Goal: Task Accomplishment & Management: Manage account settings

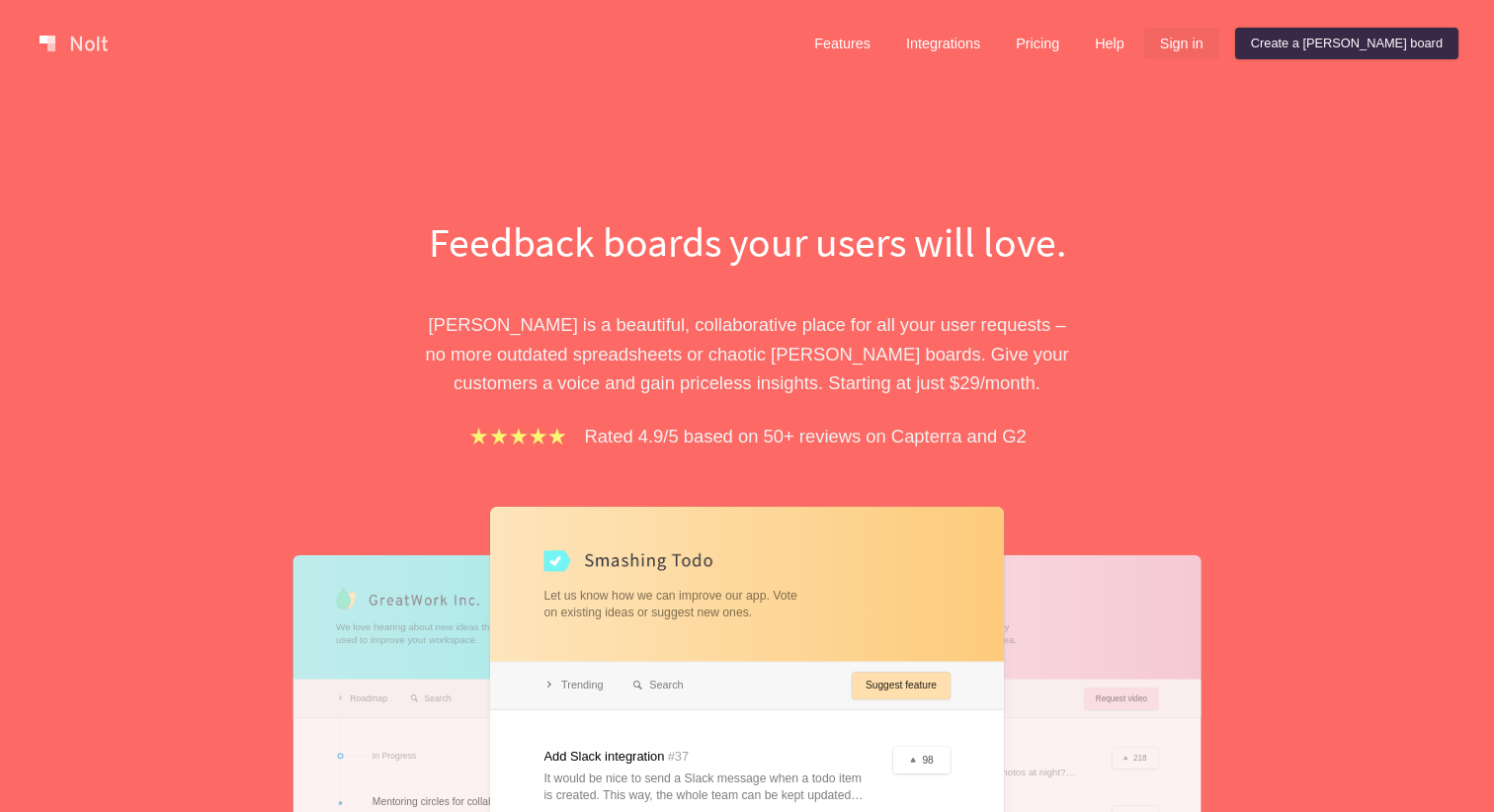
click at [1220, 44] on link "Sign in" at bounding box center [1181, 44] width 75 height 32
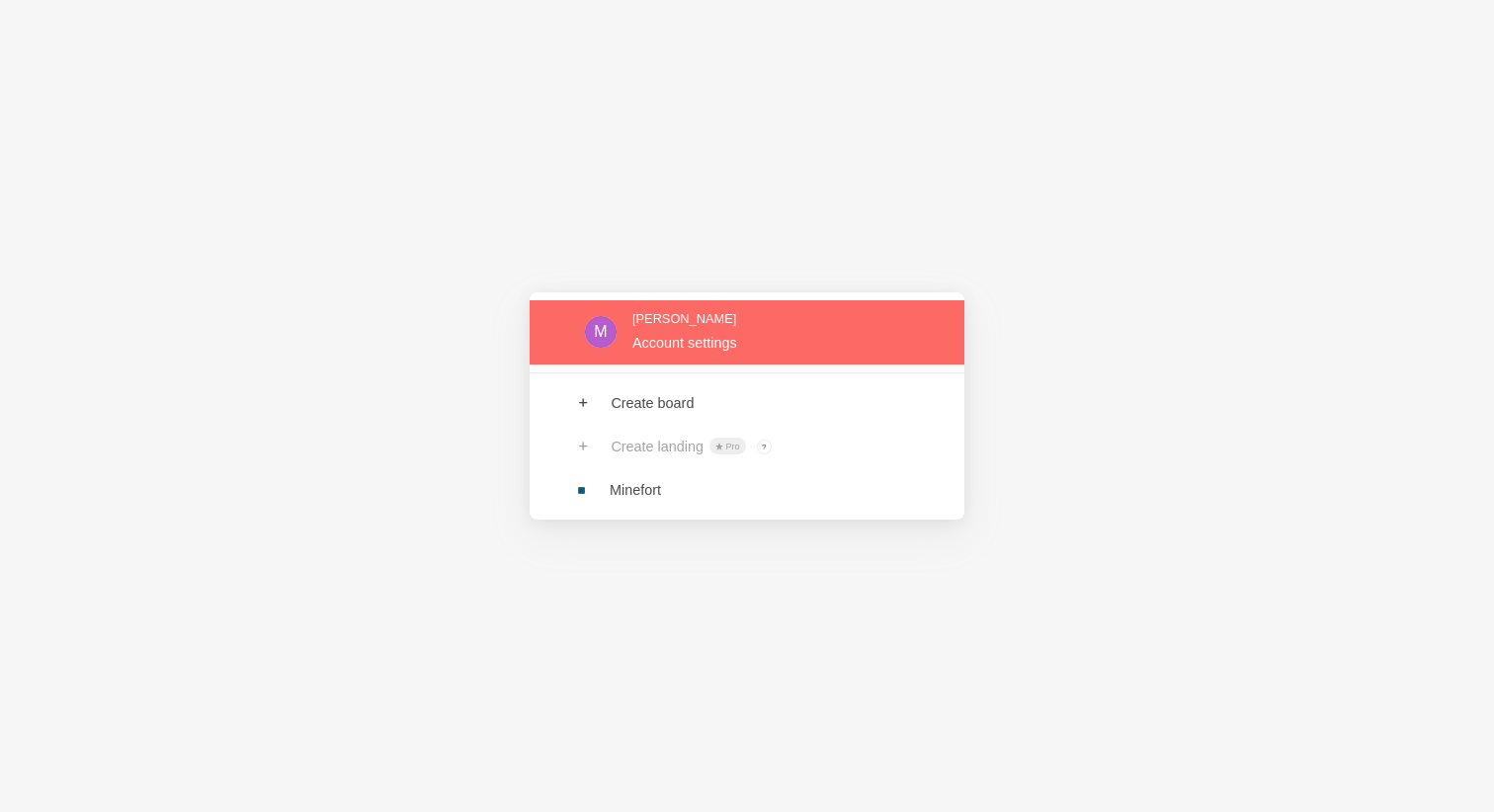
click at [681, 331] on link at bounding box center [747, 332] width 435 height 64
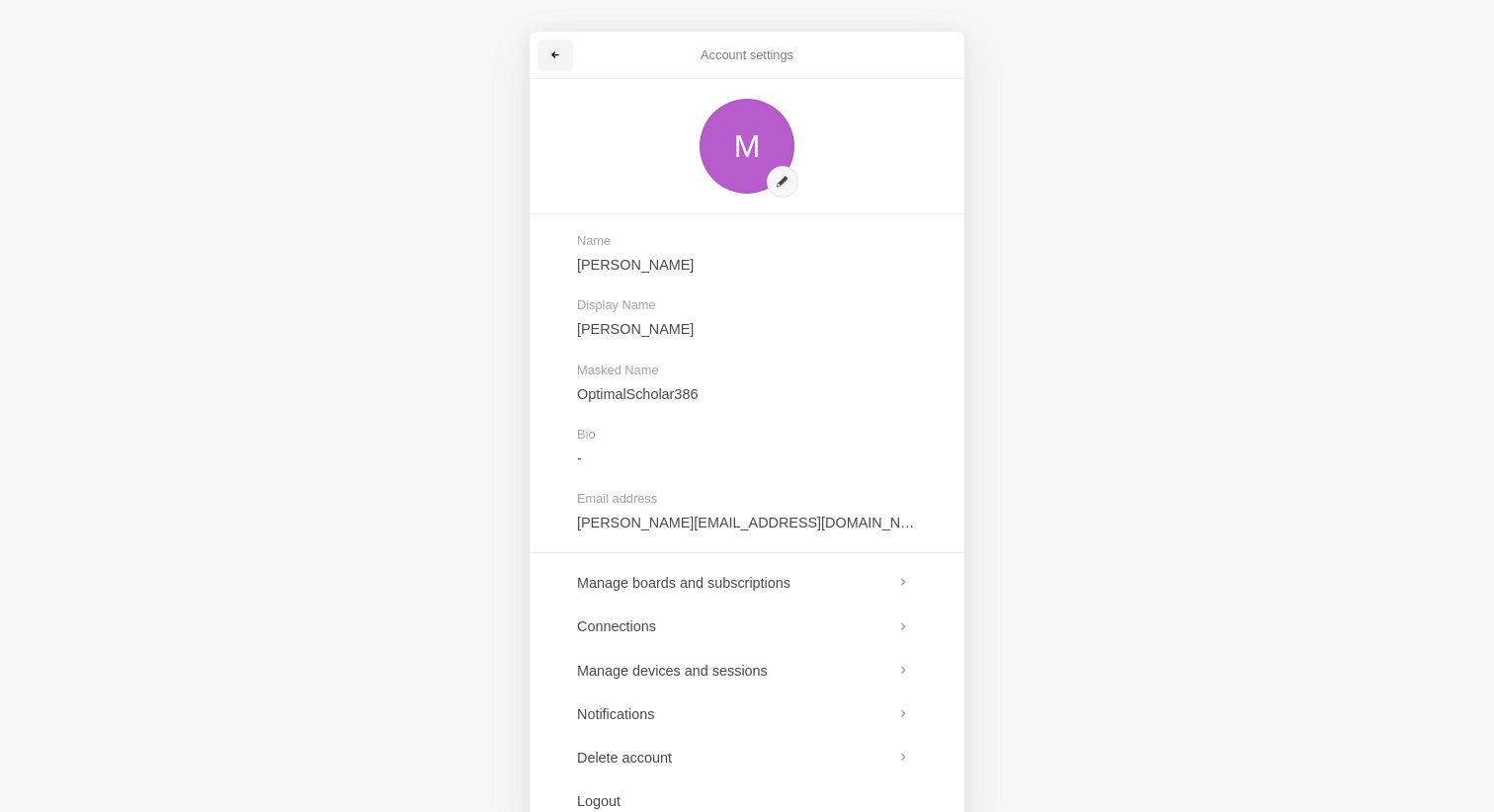
click at [547, 58] on link at bounding box center [556, 56] width 36 height 32
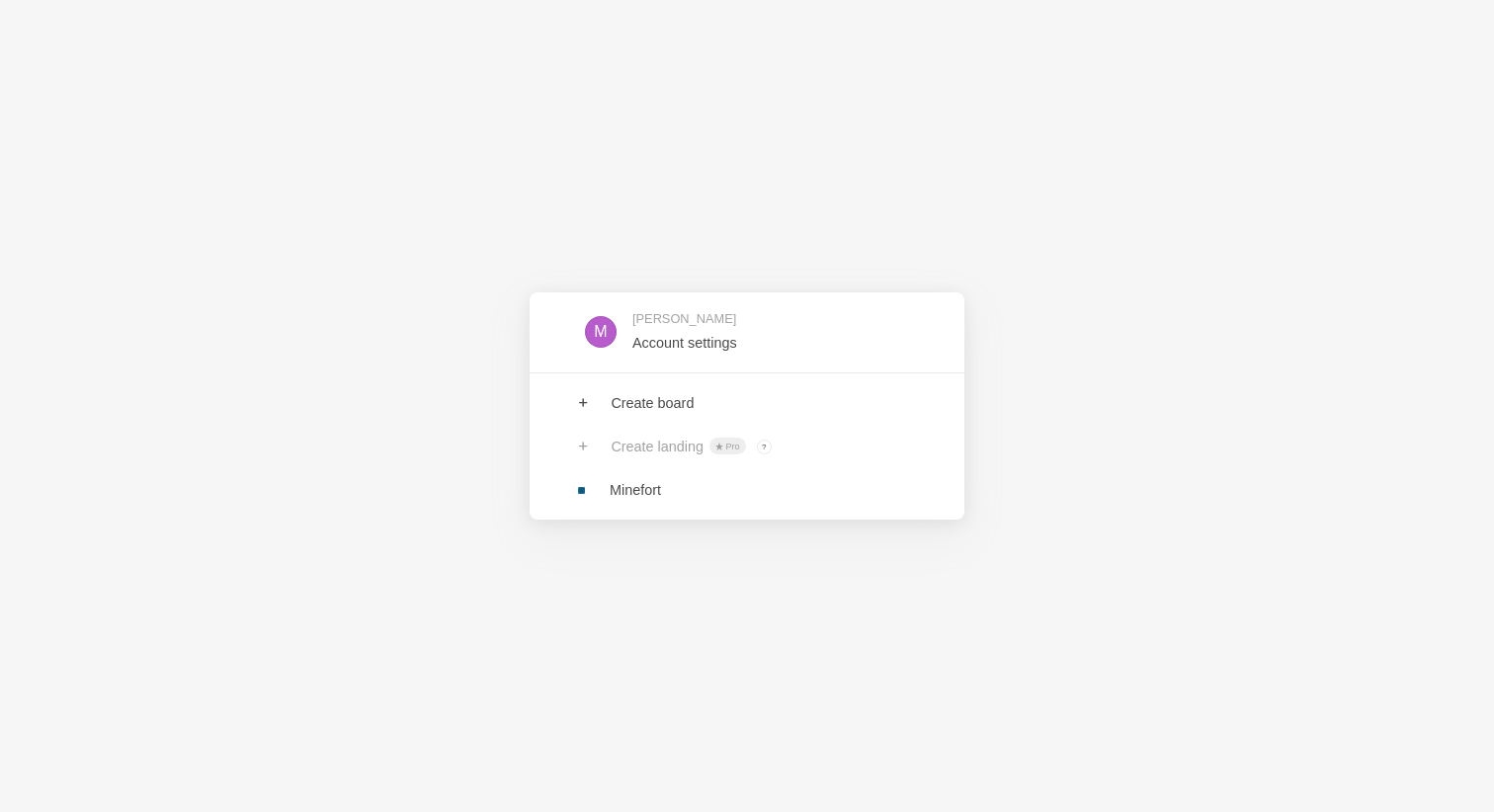
click at [554, 56] on div "M [PERSON_NAME] Account settings Create board Create landing Pro ? Board owners…" at bounding box center [747, 406] width 1494 height 812
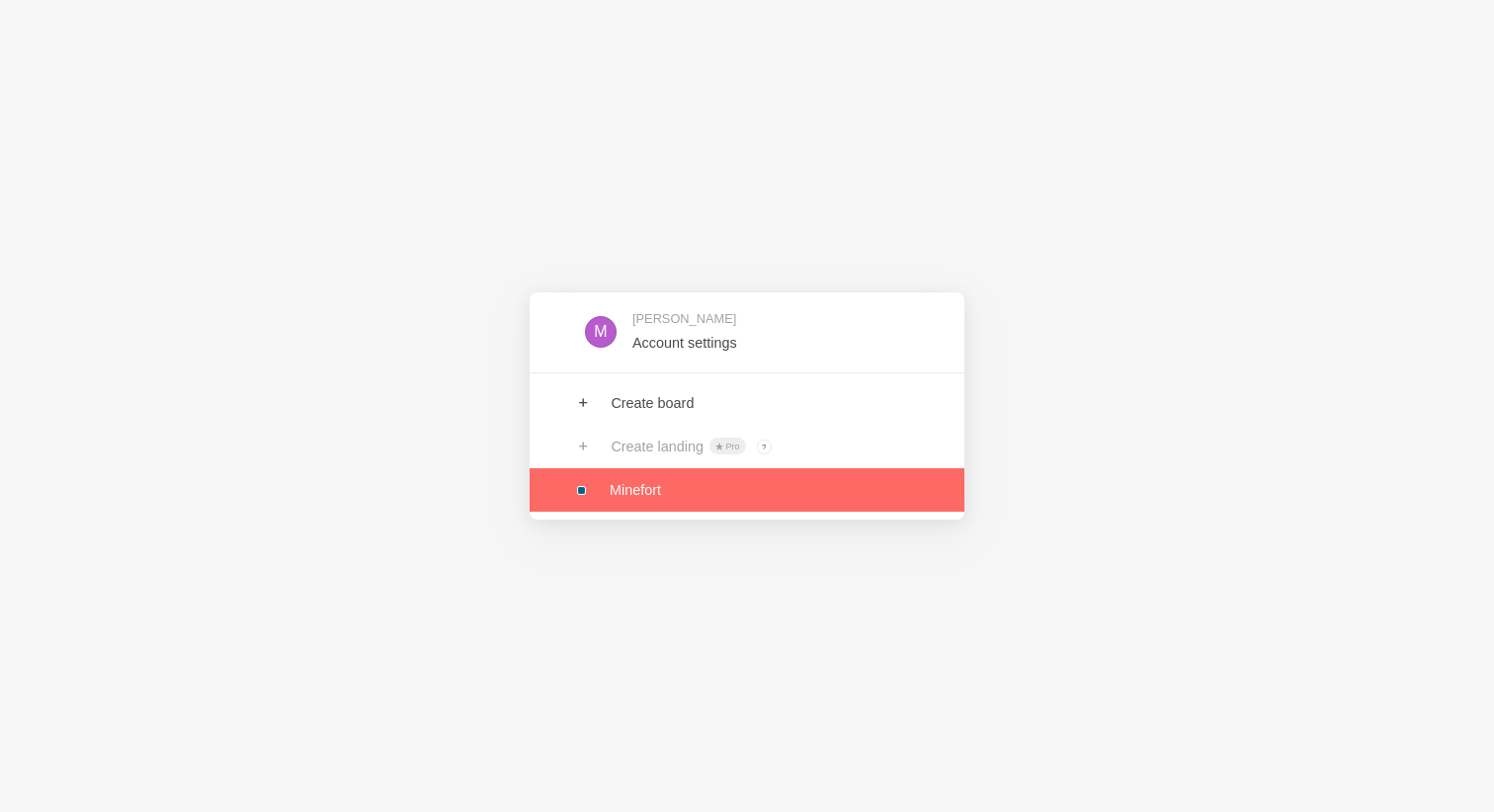
click at [667, 496] on link at bounding box center [747, 490] width 435 height 44
